Goal: Entertainment & Leisure: Browse casually

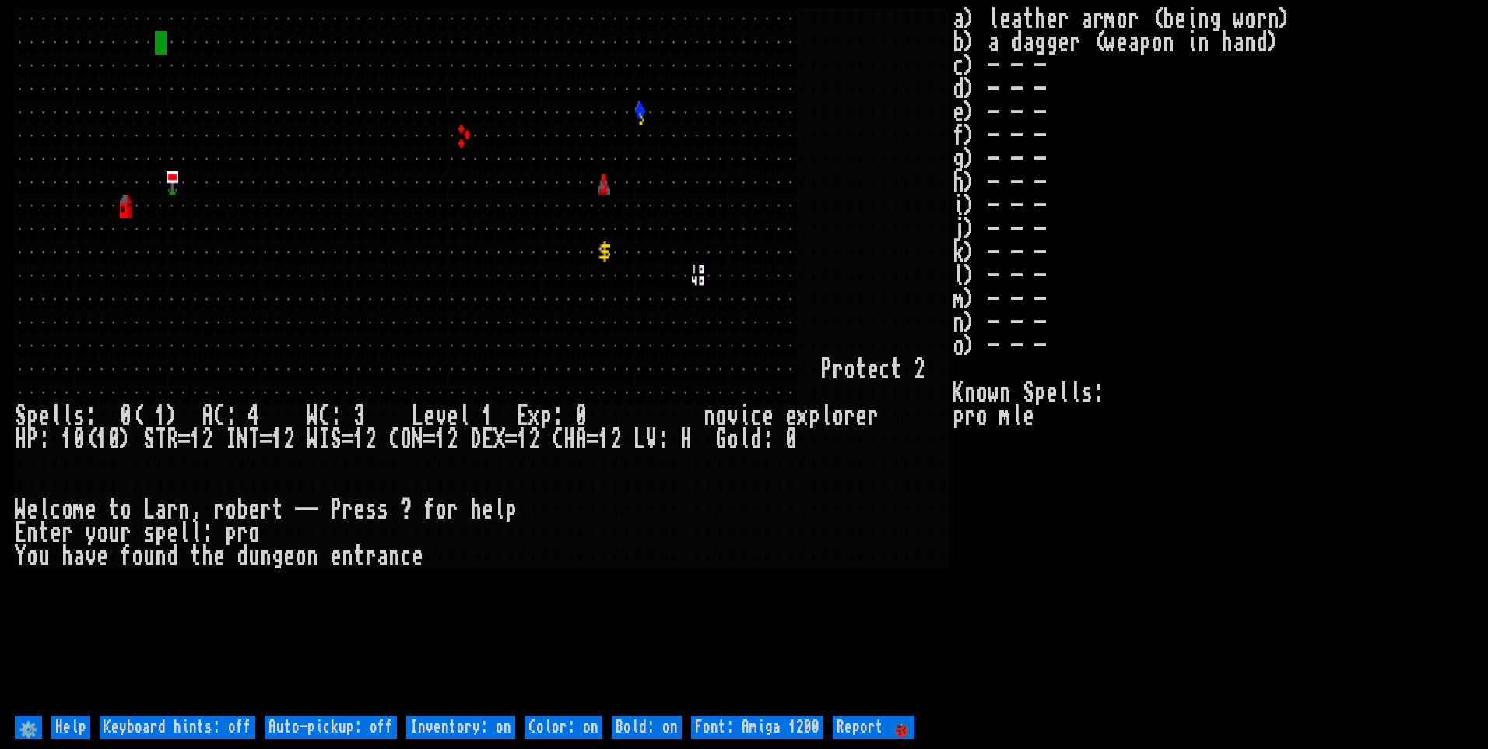
click at [374, 731] on off "Auto-pickup: off" at bounding box center [331, 726] width 132 height 23
type off "Auto-pickup: on"
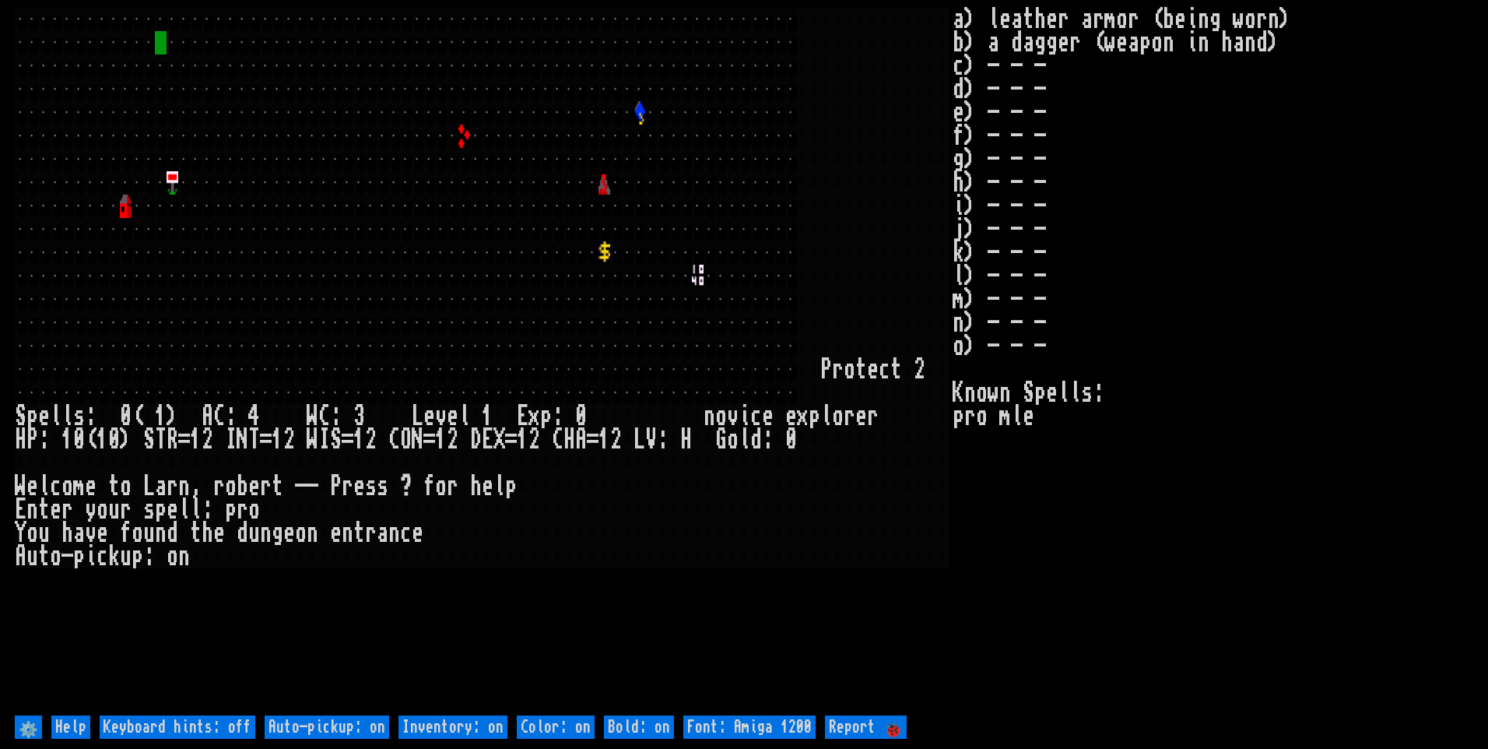
click at [445, 729] on on "Inventory: on" at bounding box center [452, 726] width 109 height 23
type on "Inventory: off"
